Goal: Task Accomplishment & Management: Use online tool/utility

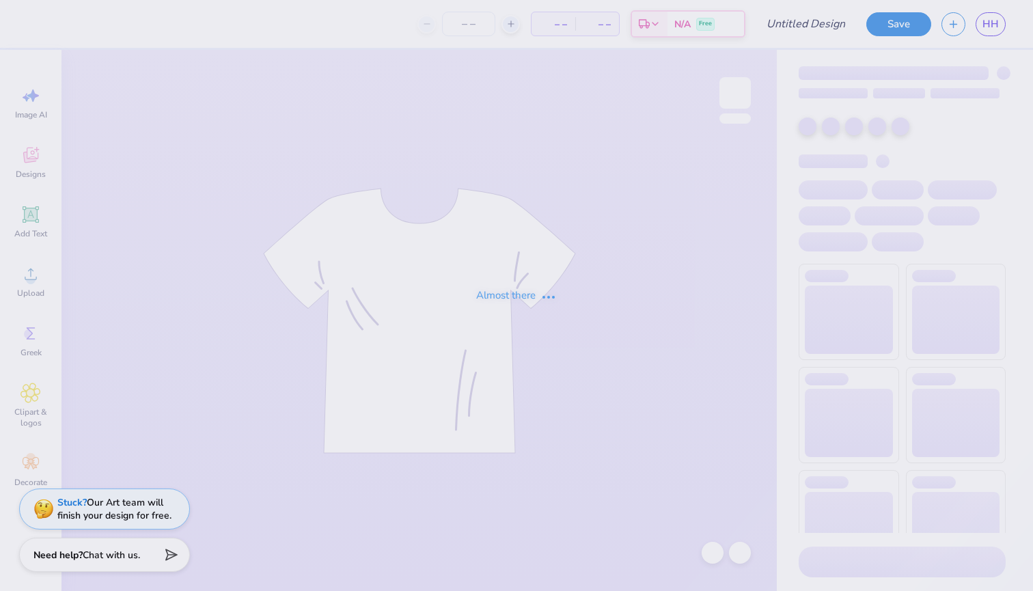
type input "[PERSON_NAME]"
type input "70"
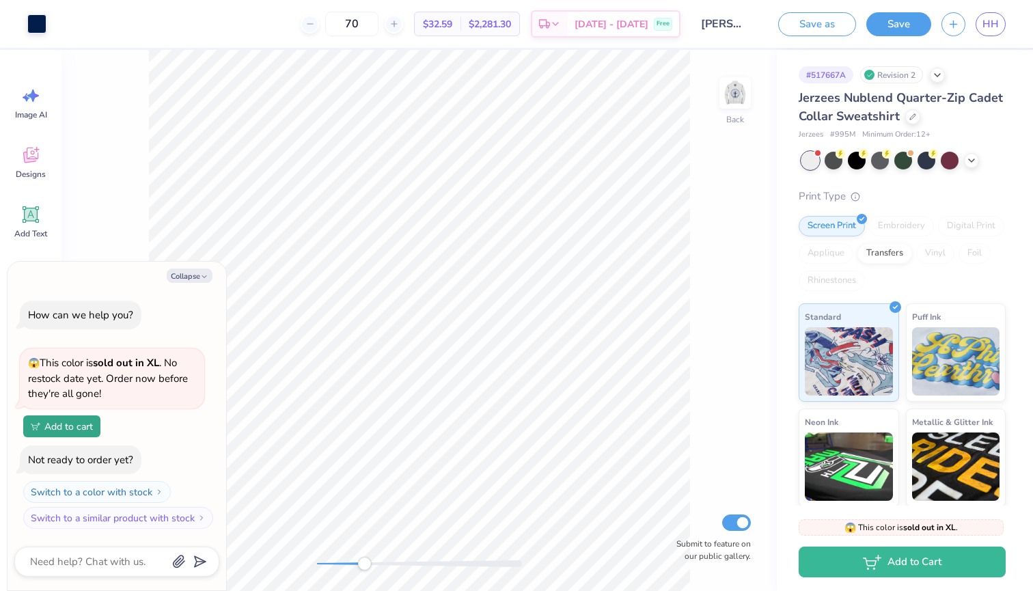
drag, startPoint x: 319, startPoint y: 565, endPoint x: 363, endPoint y: 561, distance: 43.9
click at [363, 561] on div "Accessibility label" at bounding box center [364, 564] width 14 height 14
click at [208, 277] on icon "button" at bounding box center [204, 276] width 8 height 8
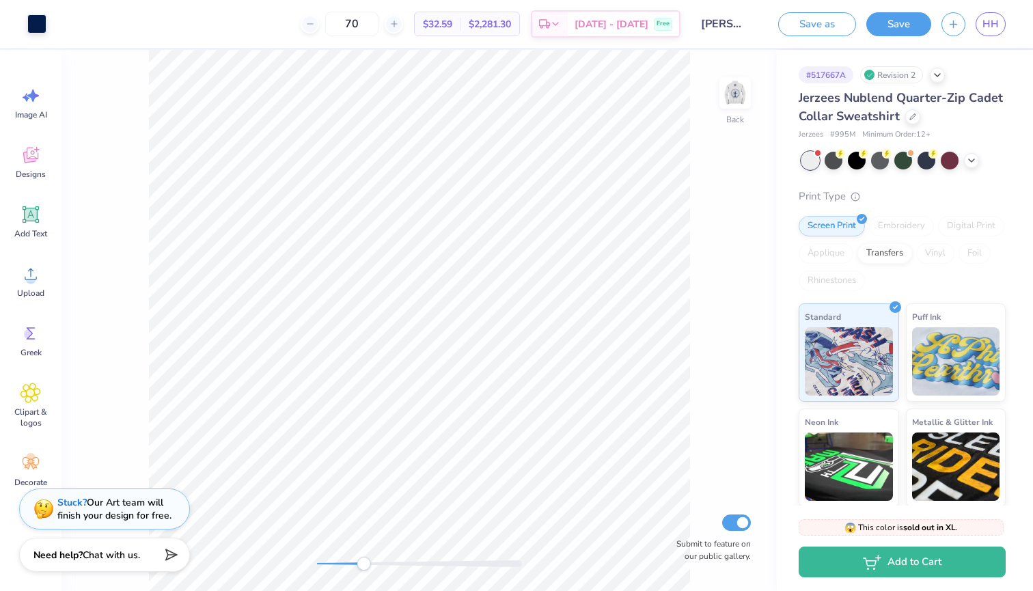
click at [299, 551] on div "Back Submit to feature on our public gallery." at bounding box center [418, 320] width 715 height 541
click at [738, 100] on img at bounding box center [735, 93] width 55 height 55
click at [897, 29] on button "Save" at bounding box center [898, 22] width 65 height 24
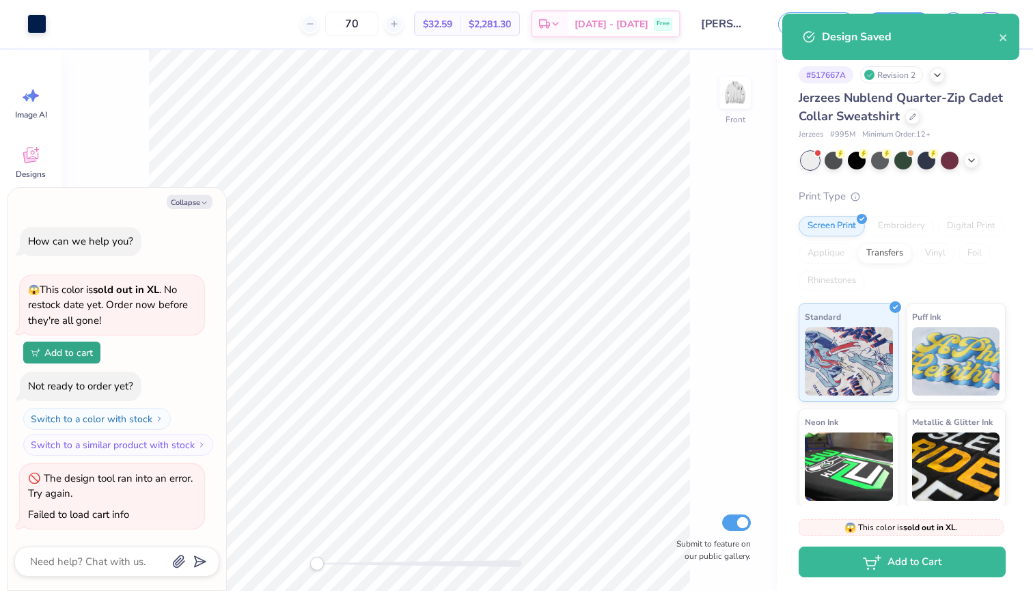
click at [1001, 41] on icon "close" at bounding box center [1003, 37] width 10 height 11
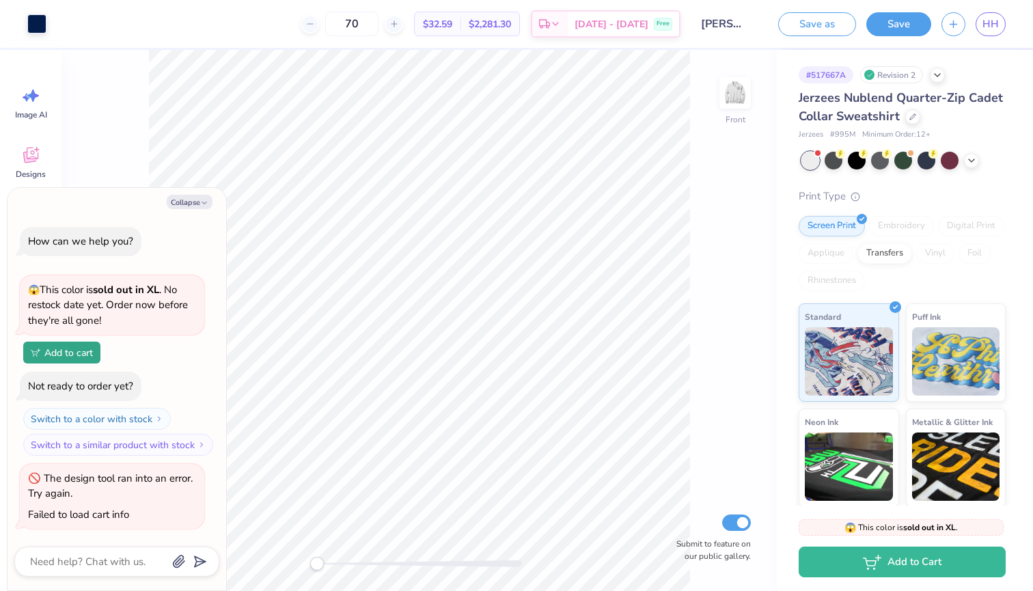
click at [993, 25] on div "Design Saved" at bounding box center [900, 42] width 242 height 62
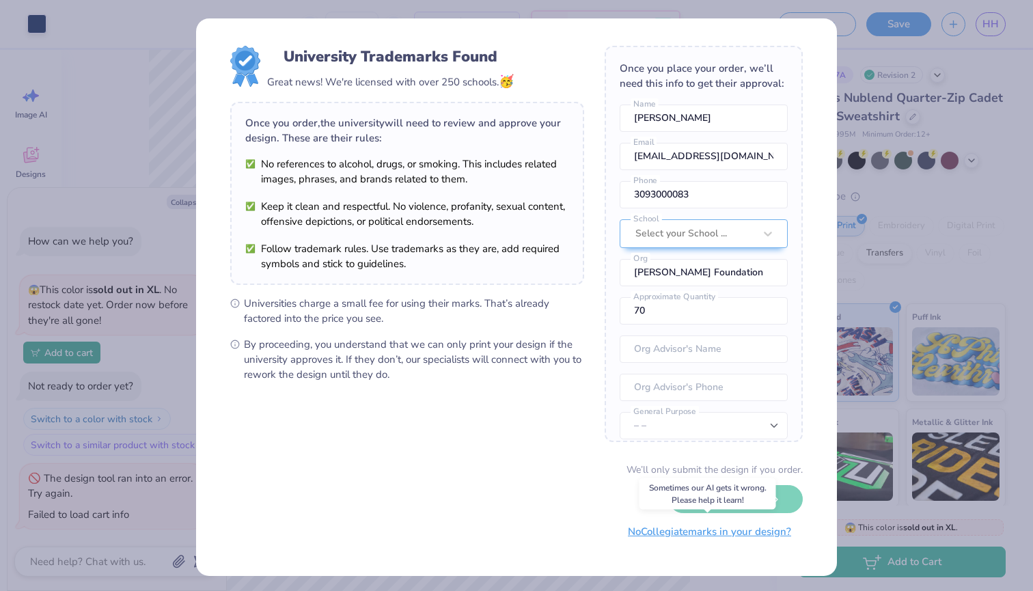
click at [674, 540] on button "No Collegiate marks in your design?" at bounding box center [709, 532] width 186 height 28
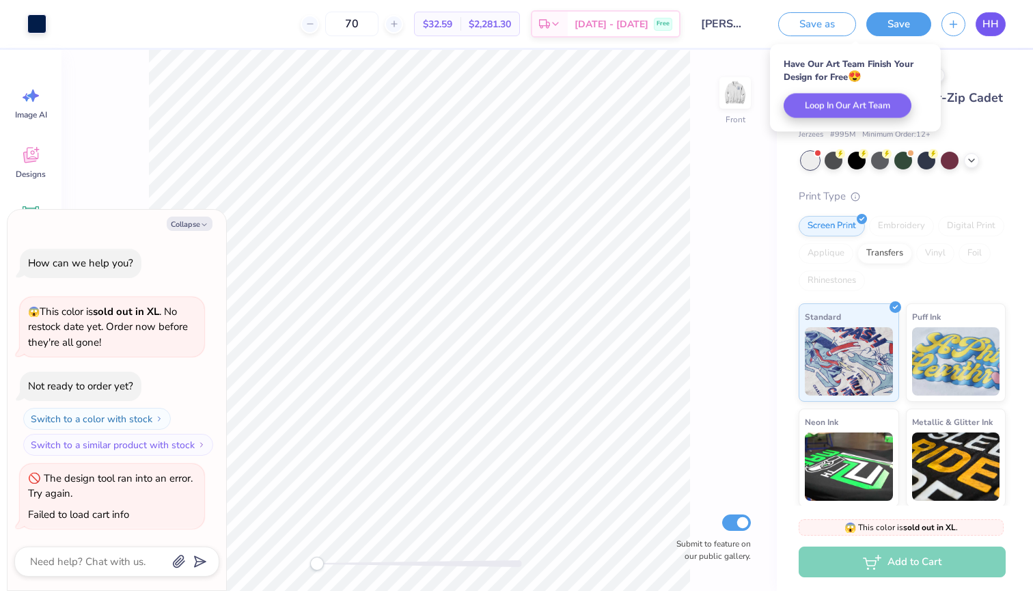
click at [983, 21] on span "HH" at bounding box center [990, 24] width 16 height 16
type textarea "x"
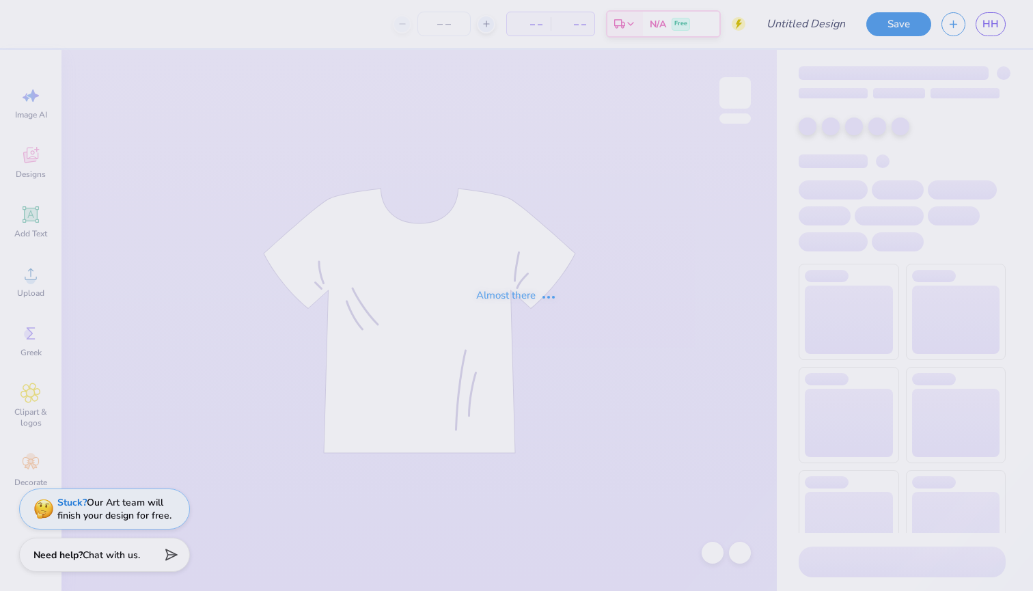
type input "[PERSON_NAME]"
type input "283"
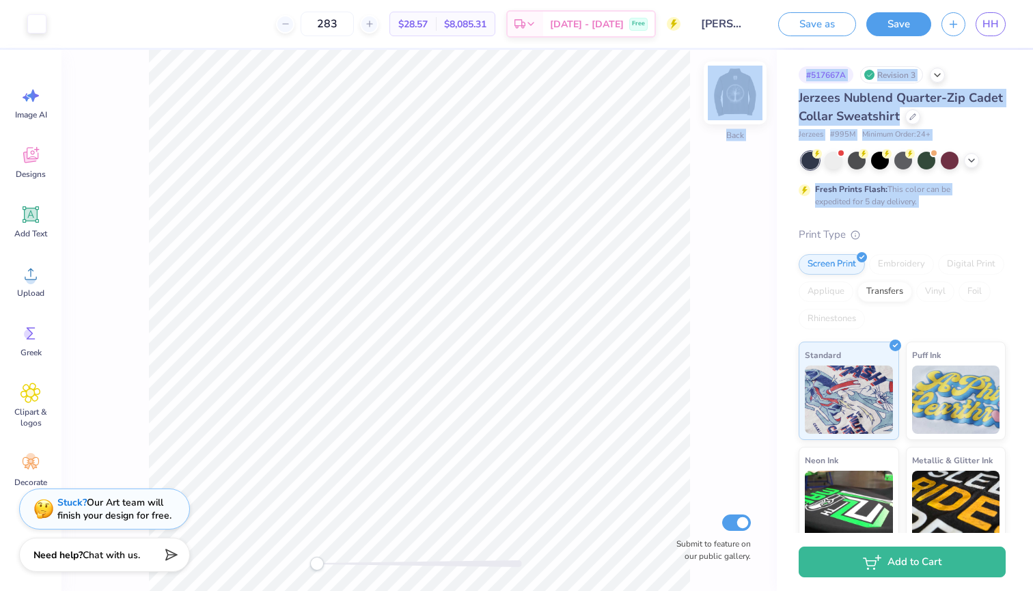
drag, startPoint x: 824, startPoint y: 216, endPoint x: 743, endPoint y: 102, distance: 140.6
click at [743, 102] on div "Art colors 283 $28.57 Per Item $8,085.31 Total Est. Delivery Sep 22 - 25 Free D…" at bounding box center [516, 295] width 1033 height 591
click at [729, 96] on img at bounding box center [735, 93] width 55 height 55
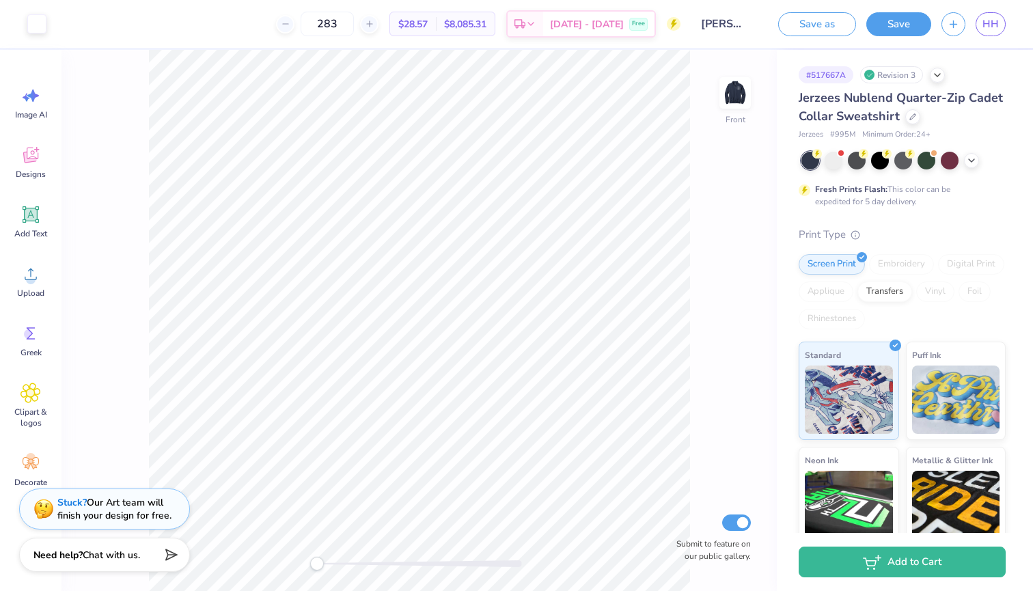
click at [715, 226] on div "Front Submit to feature on our public gallery." at bounding box center [418, 320] width 715 height 541
